Goal: Register for event/course

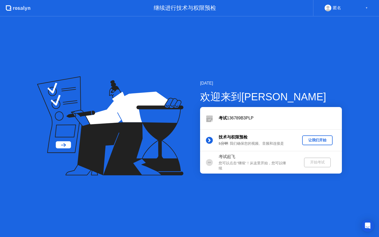
click at [314, 140] on div "让我们开始" at bounding box center [317, 140] width 26 height 5
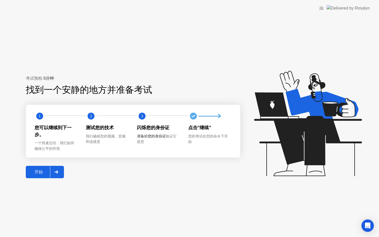
click at [40, 171] on div "开始" at bounding box center [38, 171] width 23 height 5
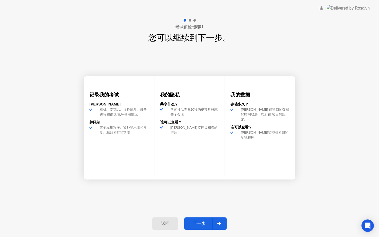
click at [198, 222] on div "下一步" at bounding box center [199, 223] width 27 height 5
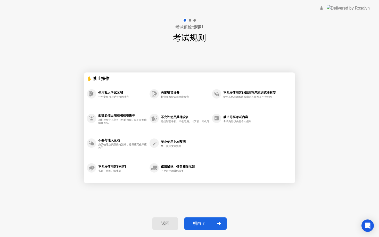
click at [198, 226] on div "明白了" at bounding box center [199, 223] width 27 height 5
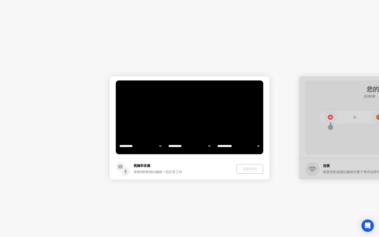
select select "**********"
select select "*******"
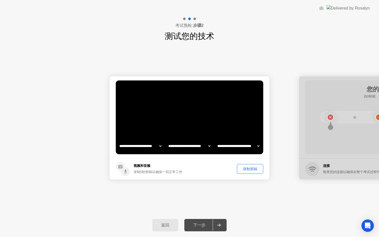
click at [250, 169] on div "录制剪辑" at bounding box center [250, 168] width 23 height 5
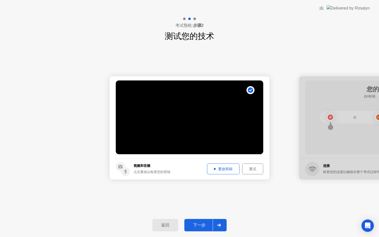
click at [222, 168] on div "重放剪辑" at bounding box center [223, 168] width 29 height 5
click at [222, 169] on div "重放剪辑" at bounding box center [223, 168] width 29 height 5
click at [253, 168] on div "重试" at bounding box center [253, 168] width 18 height 5
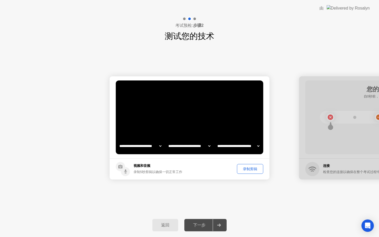
click at [251, 169] on div "录制剪辑" at bounding box center [250, 168] width 23 height 5
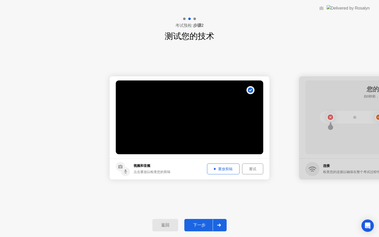
click at [230, 171] on div "重放剪辑" at bounding box center [223, 168] width 29 height 5
click at [207, 223] on div "下一步" at bounding box center [199, 224] width 27 height 5
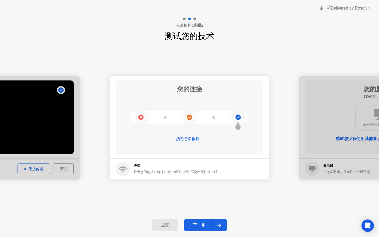
click at [205, 224] on div "下一步" at bounding box center [199, 224] width 27 height 5
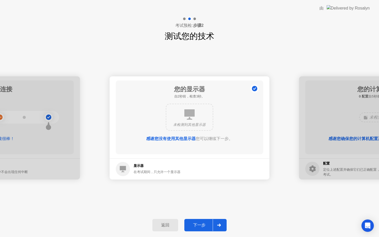
click at [205, 224] on div "下一步" at bounding box center [199, 224] width 27 height 5
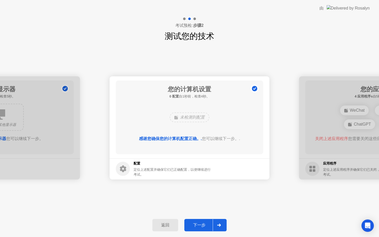
click at [205, 223] on div "下一步" at bounding box center [199, 224] width 27 height 5
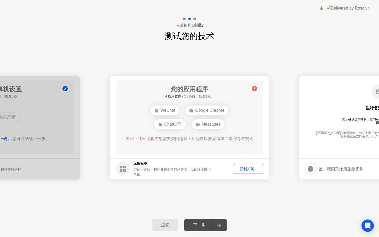
click at [242, 168] on div "强制关闭..." at bounding box center [248, 168] width 26 height 5
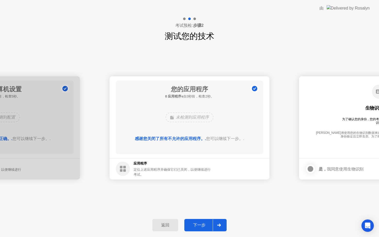
click at [200, 221] on button "下一步" at bounding box center [205, 225] width 42 height 12
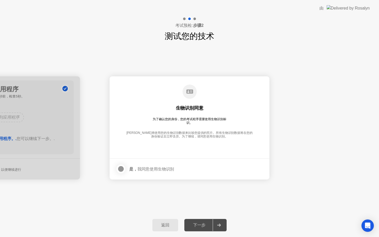
click at [196, 224] on div "下一步" at bounding box center [199, 224] width 27 height 5
click at [202, 224] on div "下一步" at bounding box center [199, 224] width 27 height 5
click at [205, 226] on div "下一步" at bounding box center [199, 224] width 27 height 5
drag, startPoint x: 205, startPoint y: 225, endPoint x: 210, endPoint y: 225, distance: 5.0
click at [206, 225] on div "下一步" at bounding box center [199, 224] width 27 height 5
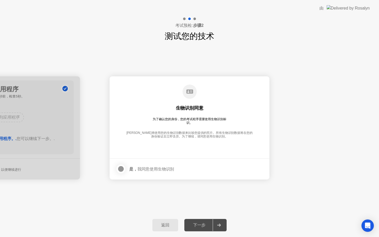
click at [219, 224] on icon at bounding box center [219, 224] width 4 height 3
click at [120, 169] on div at bounding box center [121, 169] width 6 height 6
click at [196, 222] on div "下一步" at bounding box center [199, 224] width 27 height 5
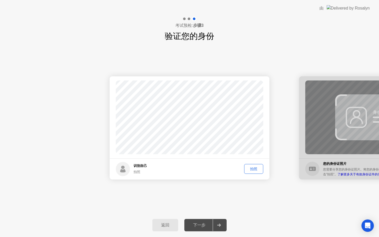
click at [251, 170] on div "拍照" at bounding box center [253, 168] width 15 height 5
click at [202, 226] on div "下一步" at bounding box center [199, 224] width 27 height 5
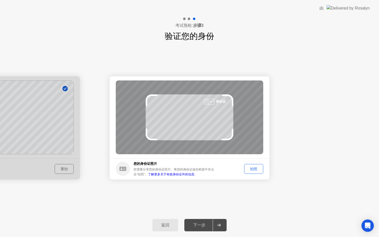
click at [257, 166] on div "拍照" at bounding box center [253, 168] width 15 height 5
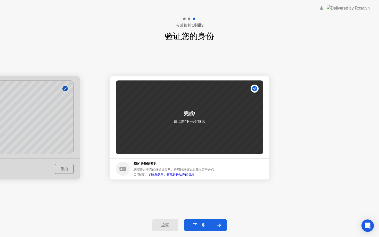
click at [205, 223] on div "下一步" at bounding box center [199, 224] width 27 height 5
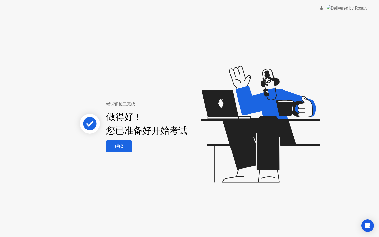
click at [117, 144] on div "继续" at bounding box center [119, 145] width 23 height 5
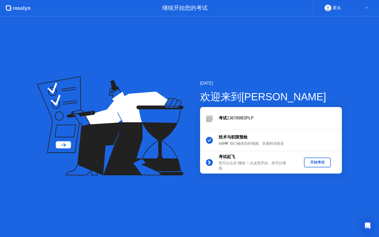
click at [314, 160] on div "开始考试" at bounding box center [317, 162] width 23 height 5
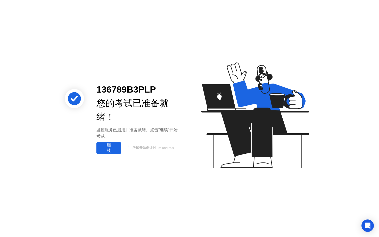
click at [114, 149] on div "继续" at bounding box center [108, 147] width 21 height 11
